Goal: Task Accomplishment & Management: Manage account settings

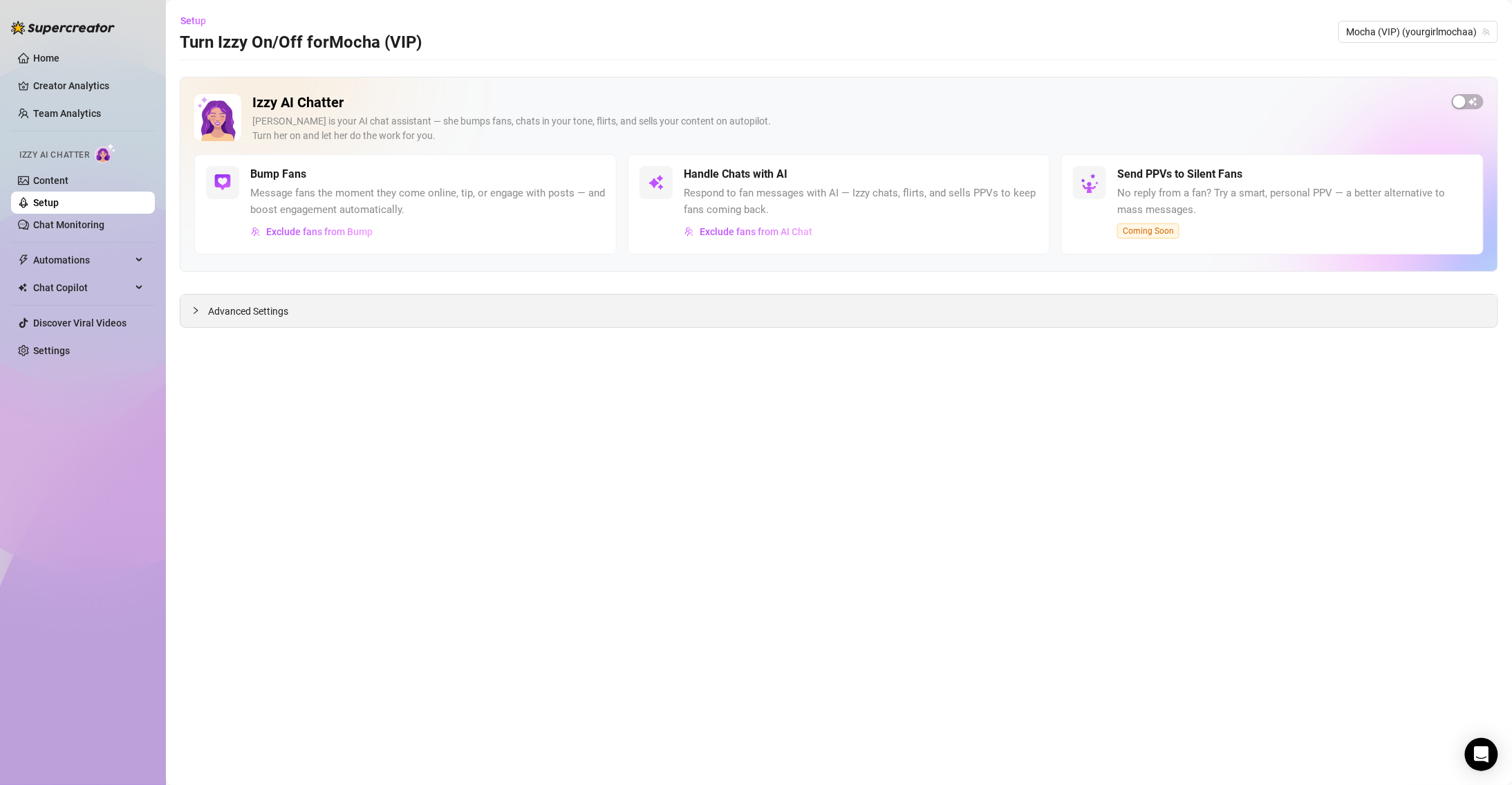
click at [276, 320] on div "Advanced Settings" at bounding box center [839, 310] width 1317 height 33
click at [70, 345] on link "Settings" at bounding box center [51, 350] width 37 height 11
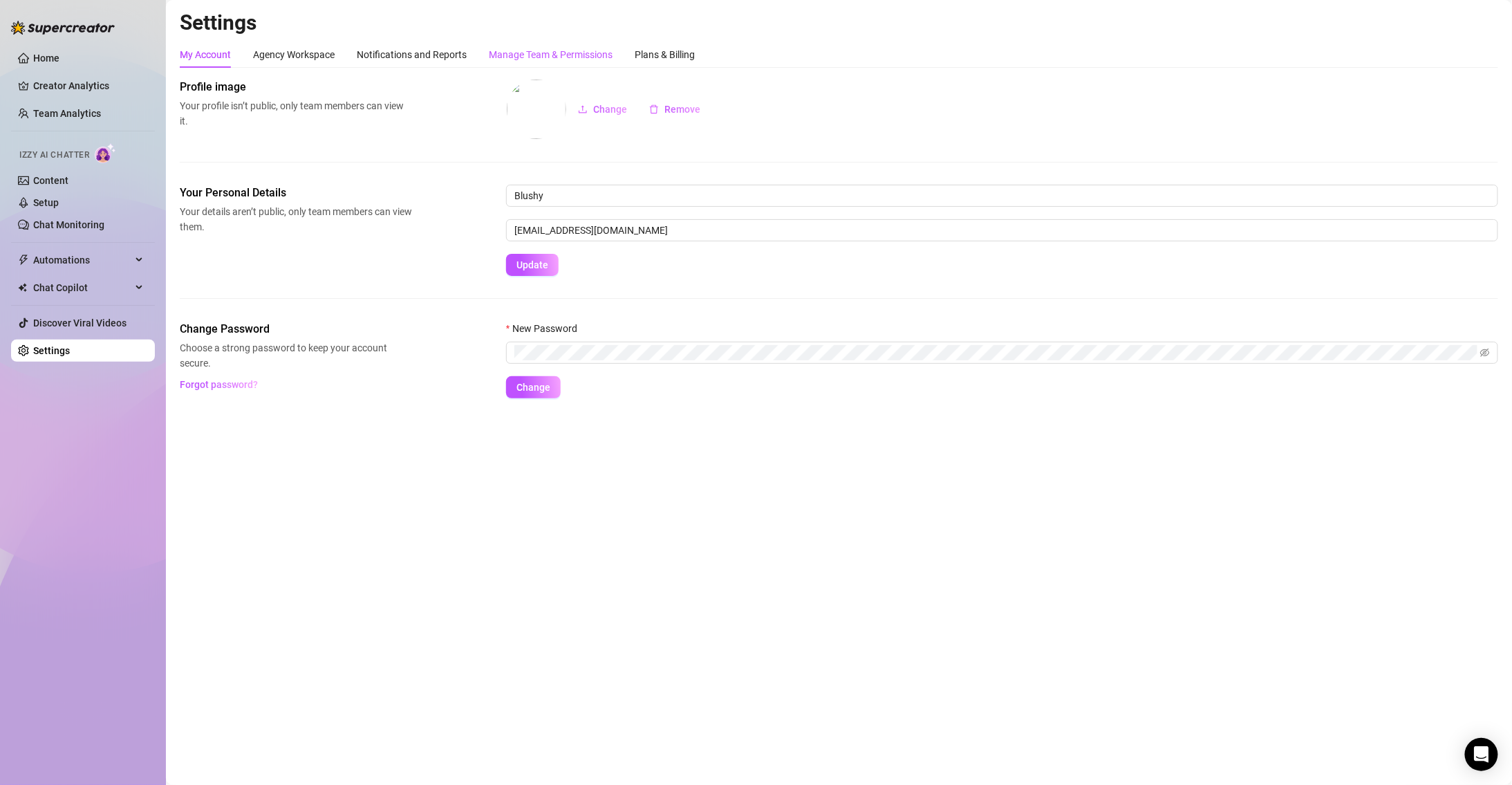
click at [548, 50] on div "Manage Team & Permissions" at bounding box center [550, 54] width 123 height 15
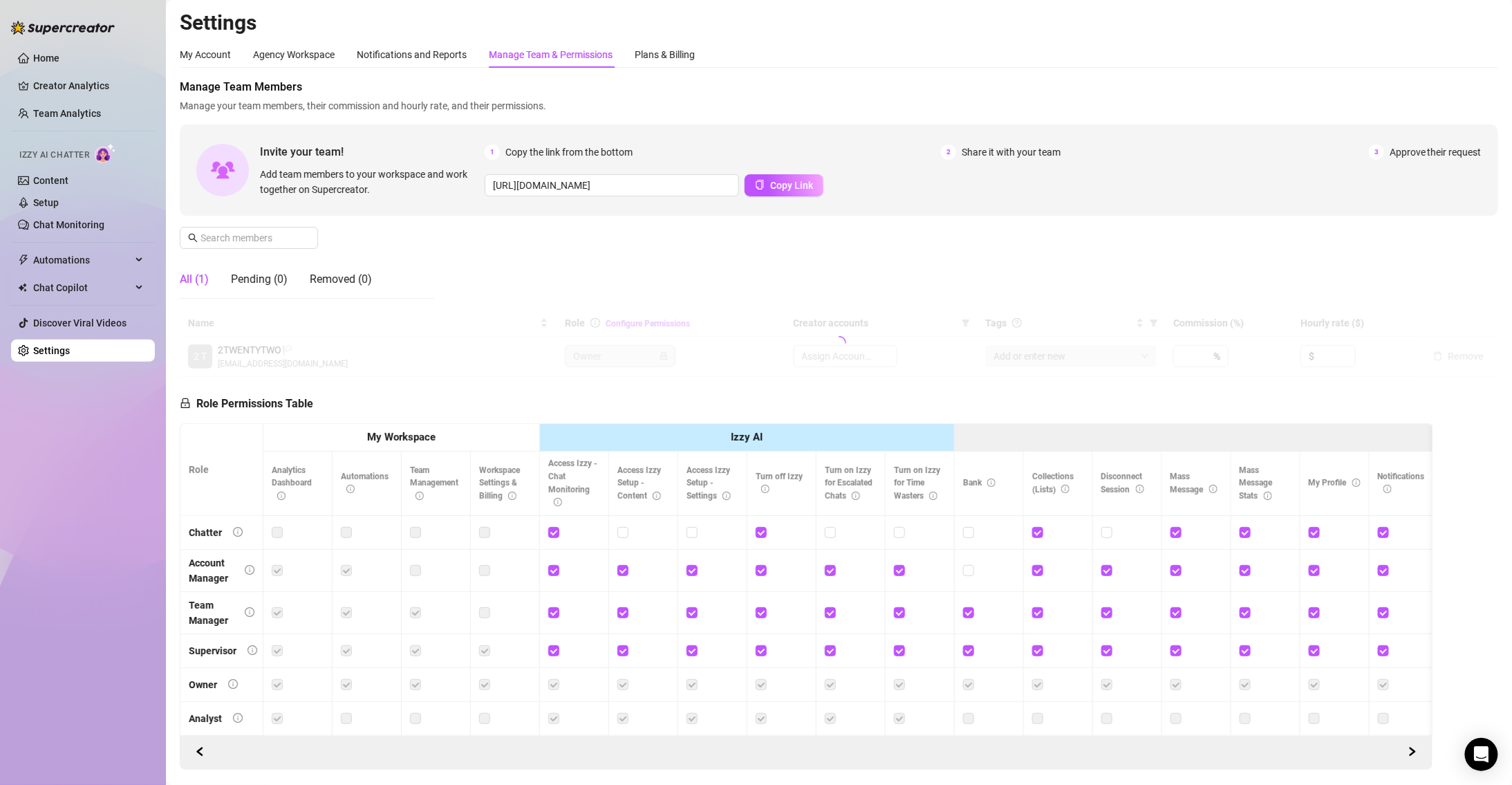
click at [548, 50] on div "Manage Team & Permissions" at bounding box center [550, 54] width 123 height 15
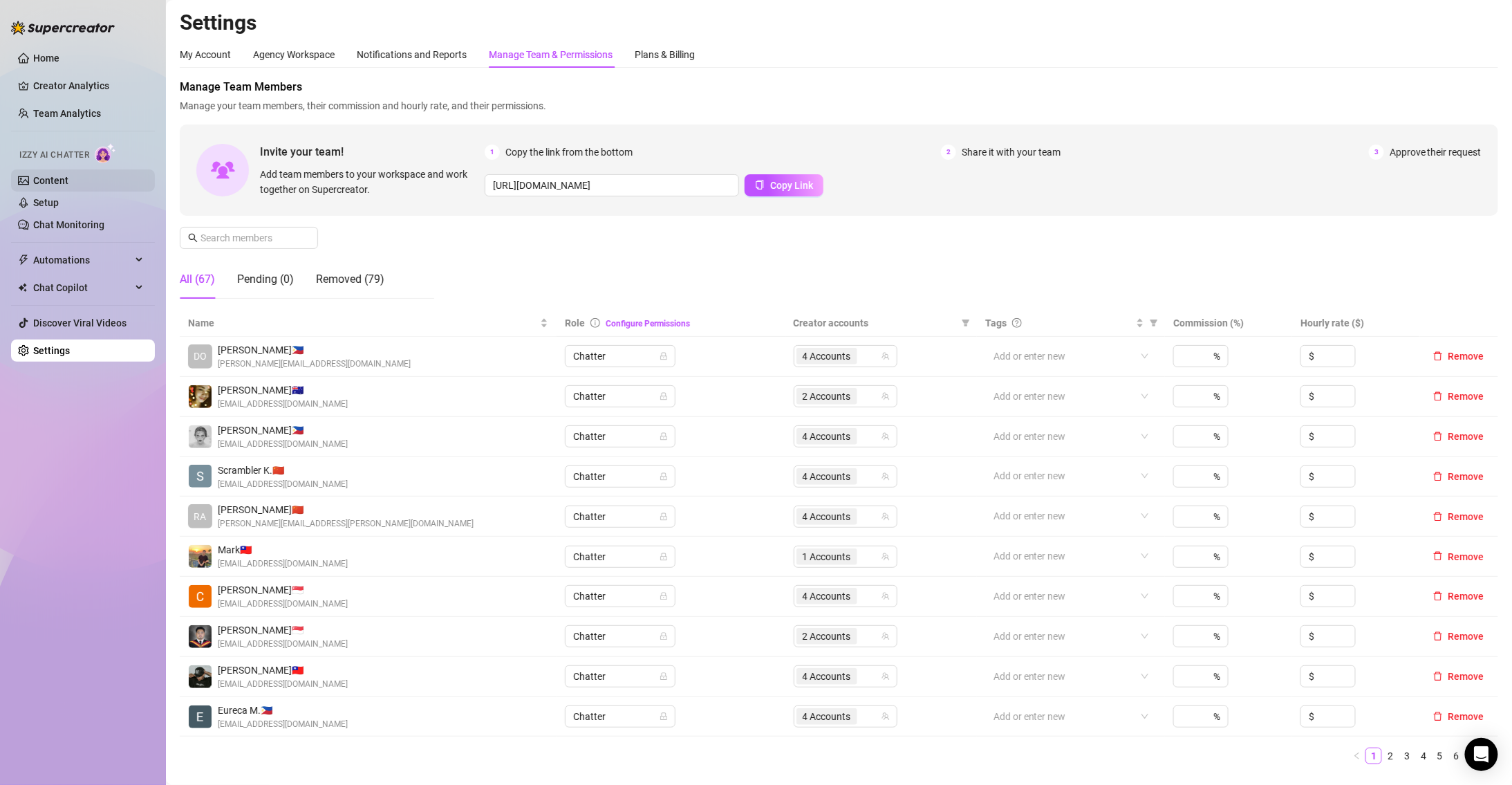
click at [69, 178] on link "Content" at bounding box center [50, 180] width 35 height 11
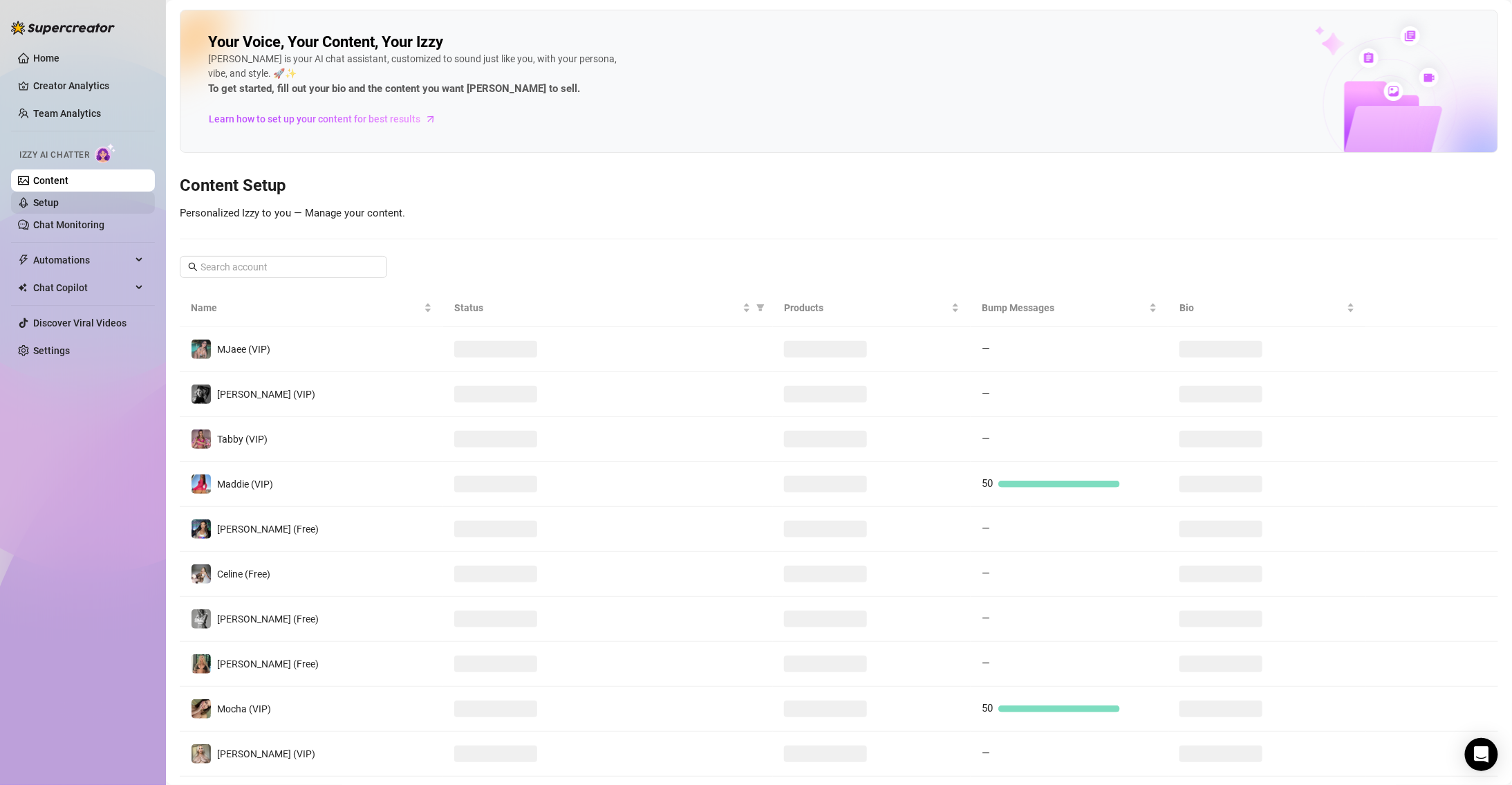
click at [59, 197] on link "Setup" at bounding box center [46, 202] width 26 height 11
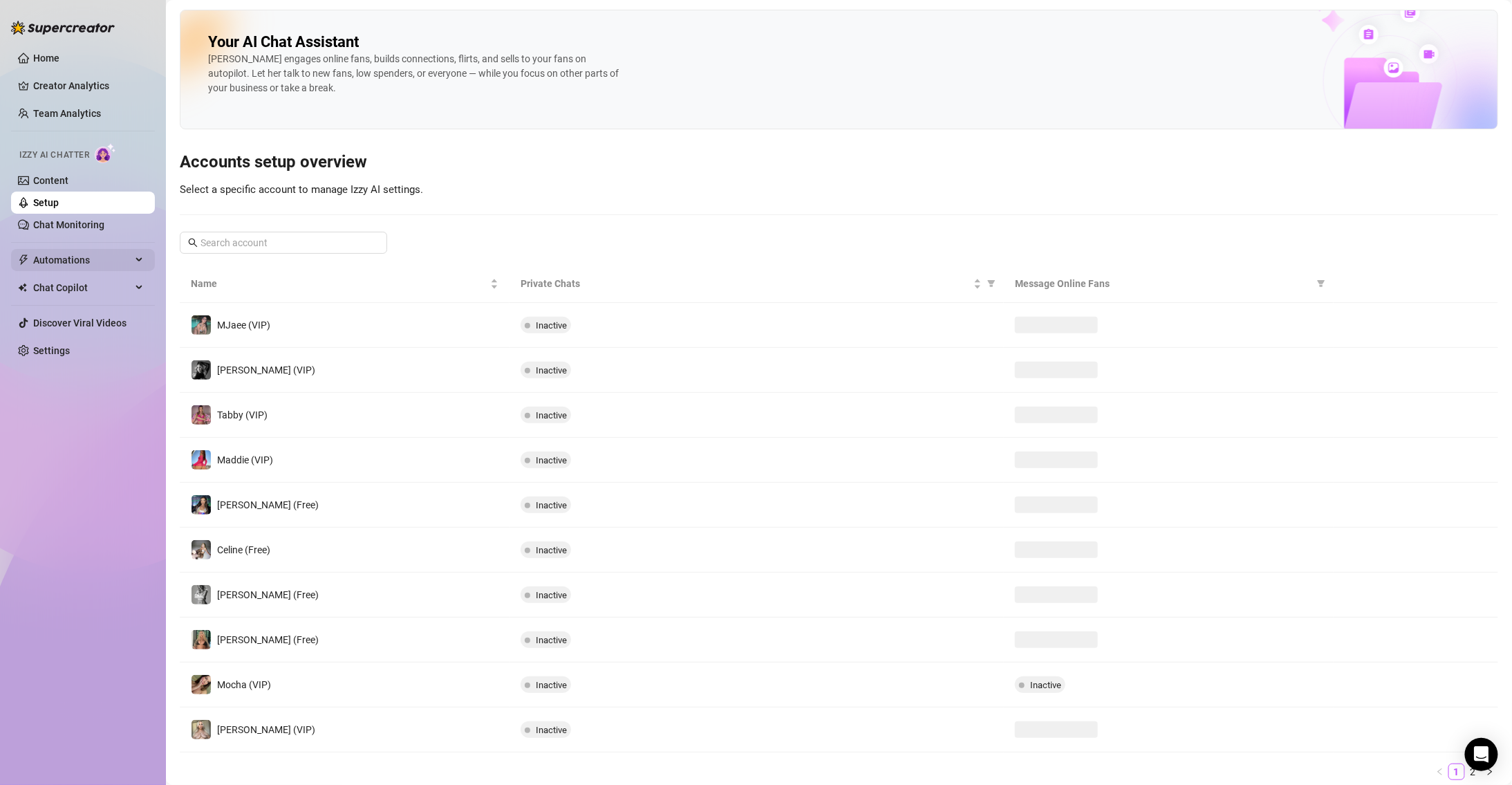
click at [102, 253] on span "Automations" at bounding box center [82, 260] width 98 height 22
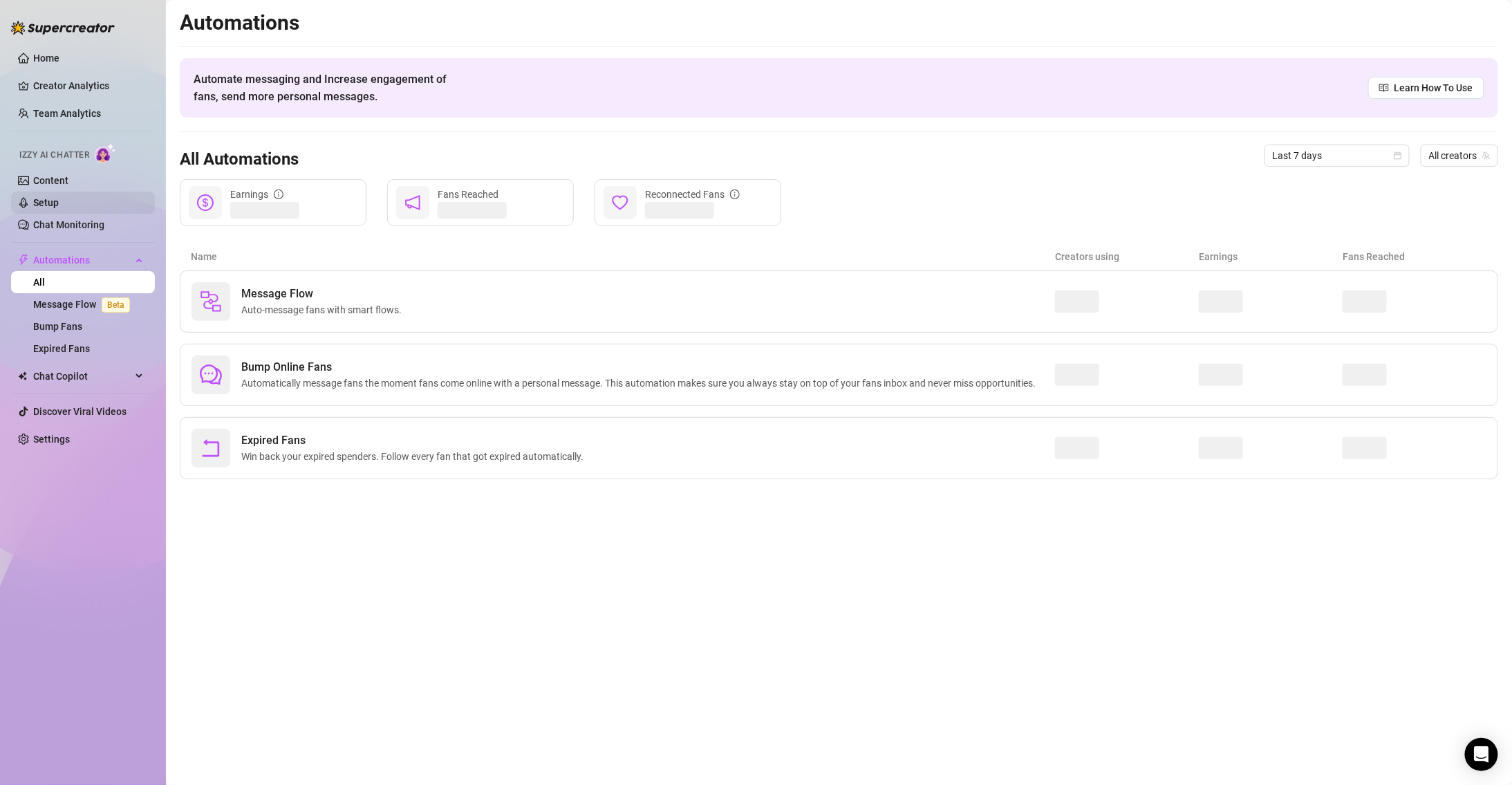
click at [59, 197] on link "Setup" at bounding box center [46, 202] width 26 height 11
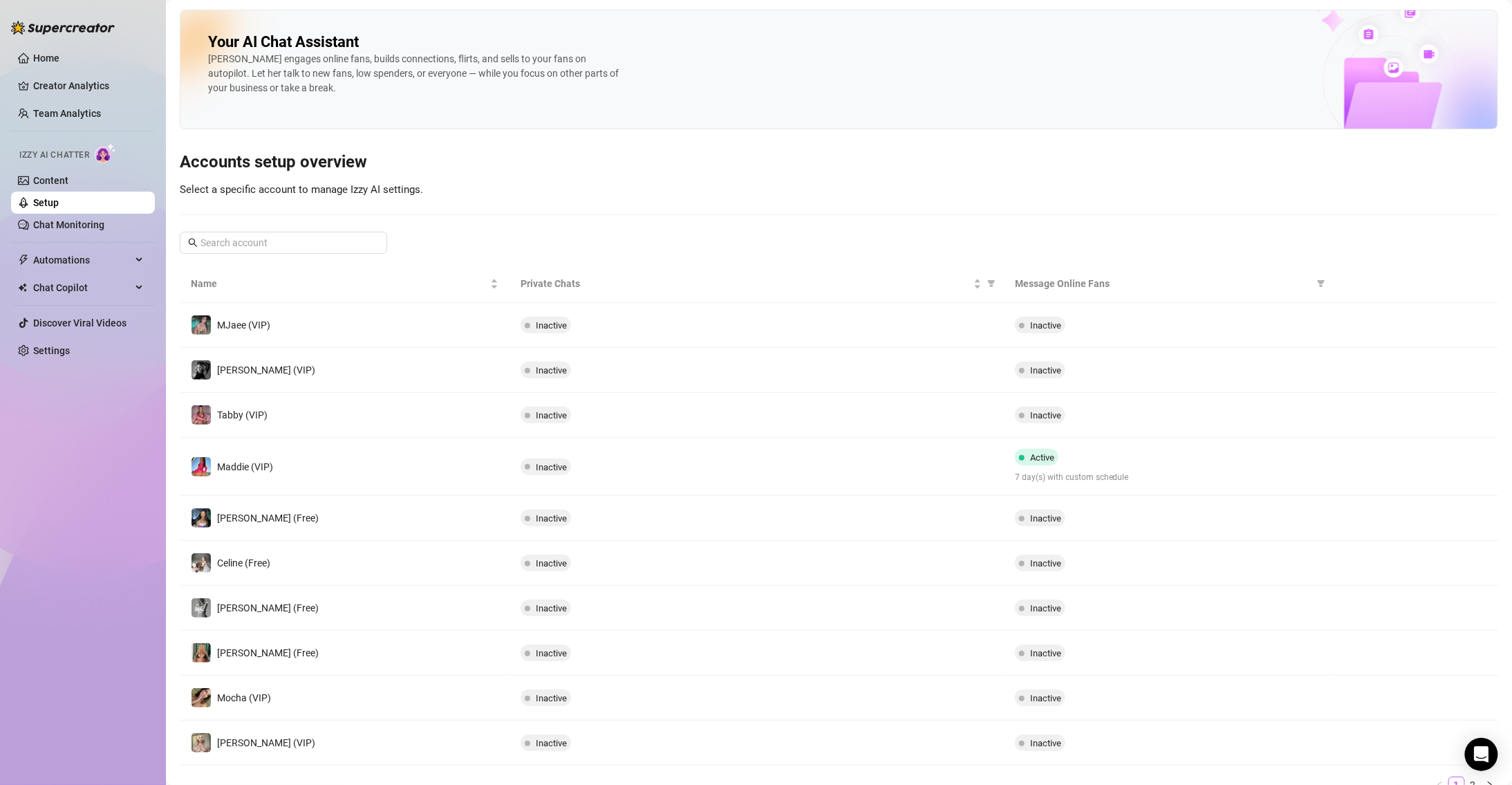
click at [393, 688] on td "Mocha (VIP)" at bounding box center [345, 697] width 330 height 45
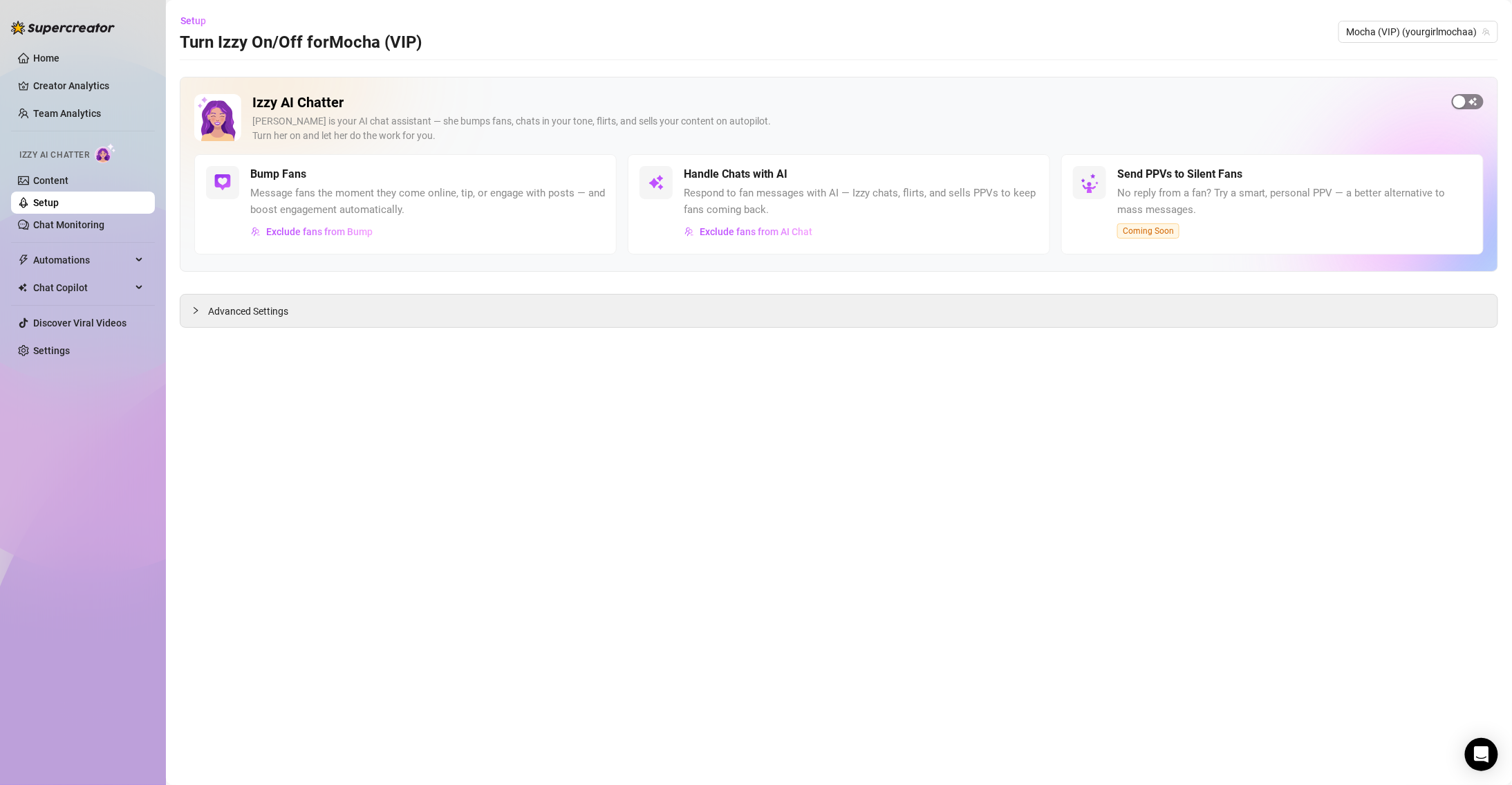
click at [1481, 105] on span "button" at bounding box center [1468, 101] width 32 height 15
click at [1040, 174] on div "Handle Chats with AI Respond to fan messages with AI — Izzy chats, flirts, and …" at bounding box center [839, 204] width 423 height 100
click at [1030, 174] on button "button" at bounding box center [1023, 174] width 31 height 15
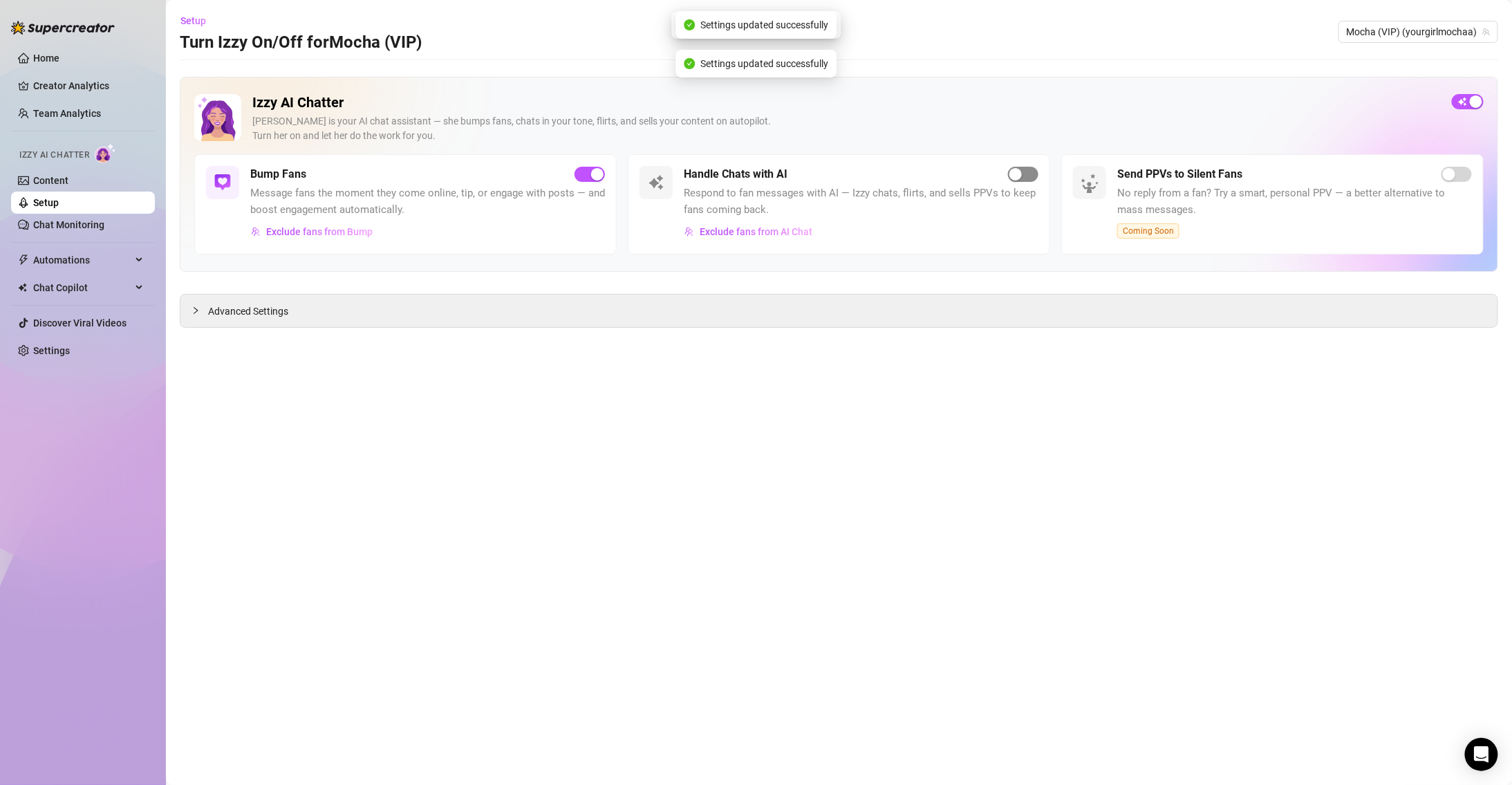
click at [1014, 176] on div "button" at bounding box center [1016, 174] width 13 height 13
click at [632, 352] on main "Setup Turn Izzy On/Off for Mocha (VIP) Mocha (VIP) (yourgirlmochaa) Izzy AI Cha…" at bounding box center [839, 392] width 1346 height 785
click at [495, 298] on div "Advanced Settings" at bounding box center [839, 310] width 1317 height 33
